Goal: Transaction & Acquisition: Obtain resource

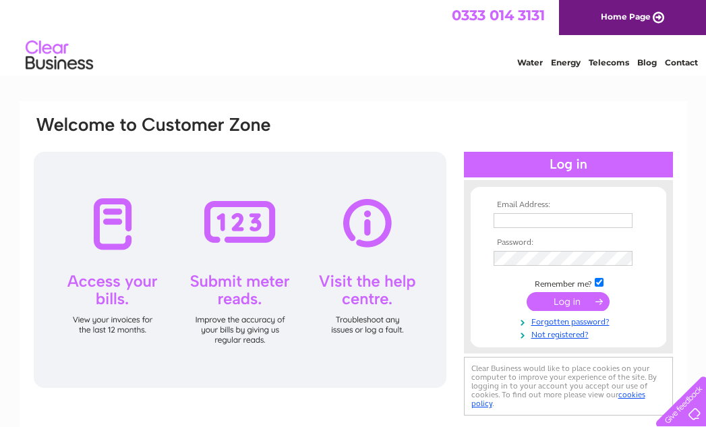
type input "[EMAIL_ADDRESS][DOMAIN_NAME]"
click at [107, 256] on div at bounding box center [240, 270] width 413 height 236
click at [574, 300] on input "submit" at bounding box center [567, 301] width 83 height 19
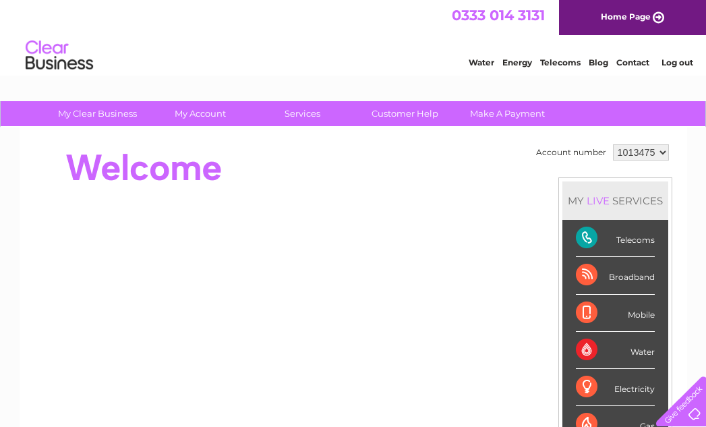
click at [607, 235] on div "Telecoms" at bounding box center [615, 238] width 79 height 37
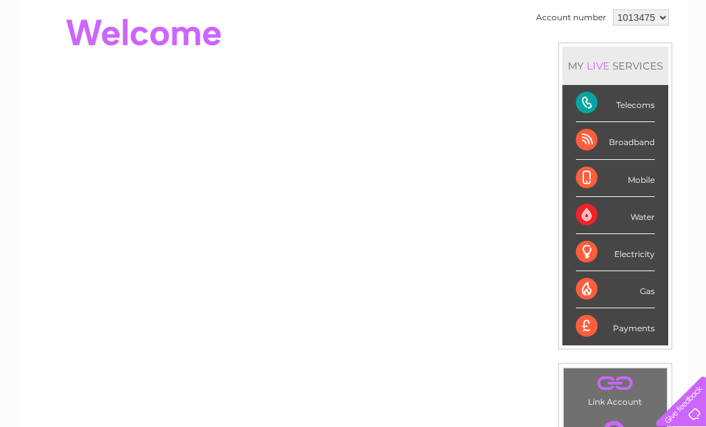
scroll to position [67, 0]
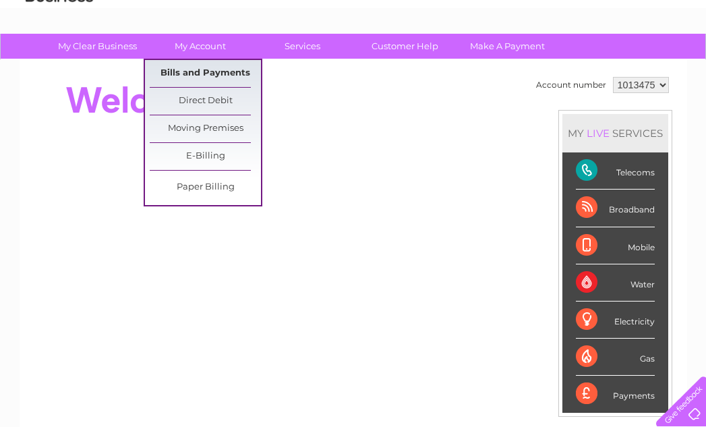
click at [200, 72] on link "Bills and Payments" at bounding box center [205, 73] width 111 height 27
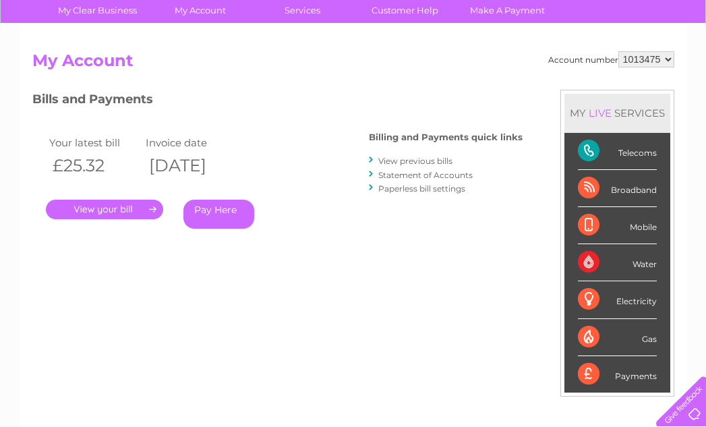
scroll to position [67, 0]
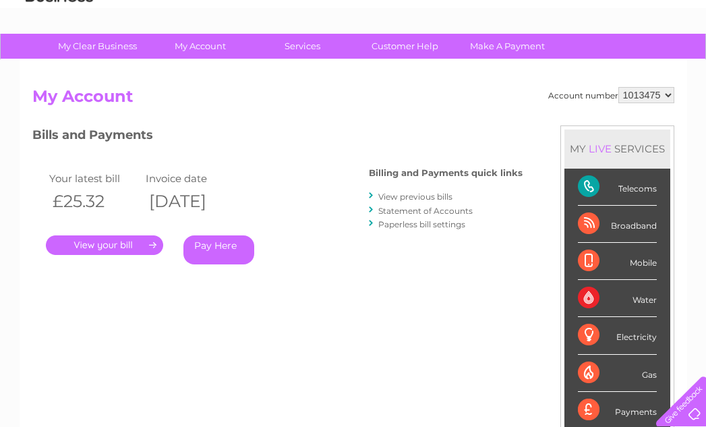
click at [119, 241] on link "." at bounding box center [104, 245] width 117 height 20
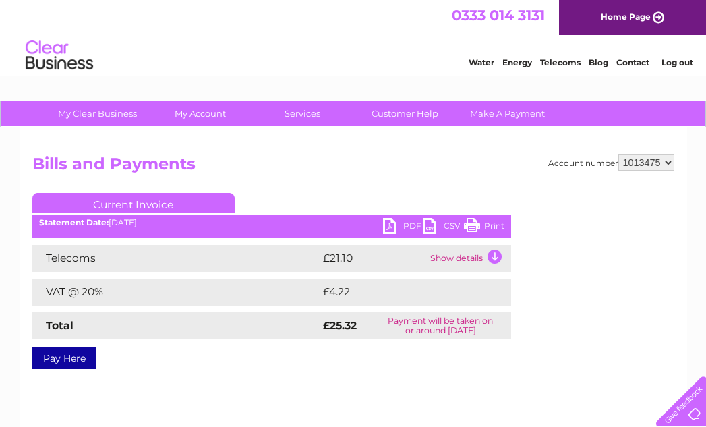
click at [392, 223] on link "PDF" at bounding box center [403, 228] width 40 height 20
click at [491, 221] on link "Print" at bounding box center [484, 228] width 40 height 20
click at [493, 257] on td "Show details" at bounding box center [469, 258] width 84 height 27
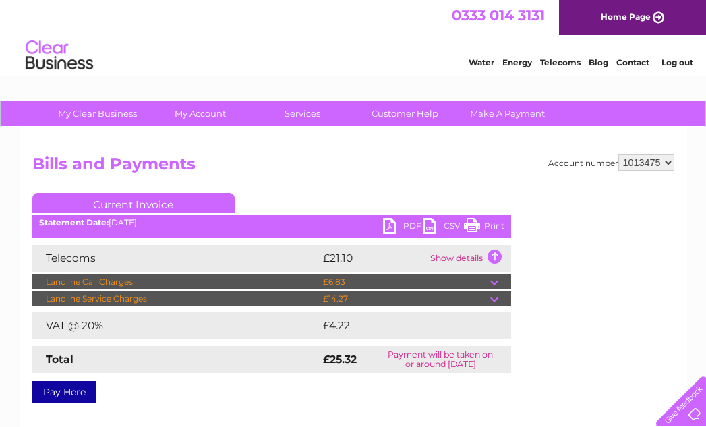
click at [550, 394] on div "Account number 1013475 Bills and Payments Current Invoice PDF CSV Print" at bounding box center [353, 275] width 642 height 243
click at [546, 347] on div "Account number 1013475 Bills and Payments Current Invoice PDF CSV Print" at bounding box center [353, 275] width 642 height 243
click at [171, 397] on div "Pay Here" at bounding box center [271, 385] width 479 height 24
click at [476, 218] on link "Print" at bounding box center [484, 228] width 40 height 20
click at [400, 218] on link "PDF" at bounding box center [403, 228] width 40 height 20
